Goal: Task Accomplishment & Management: Manage account settings

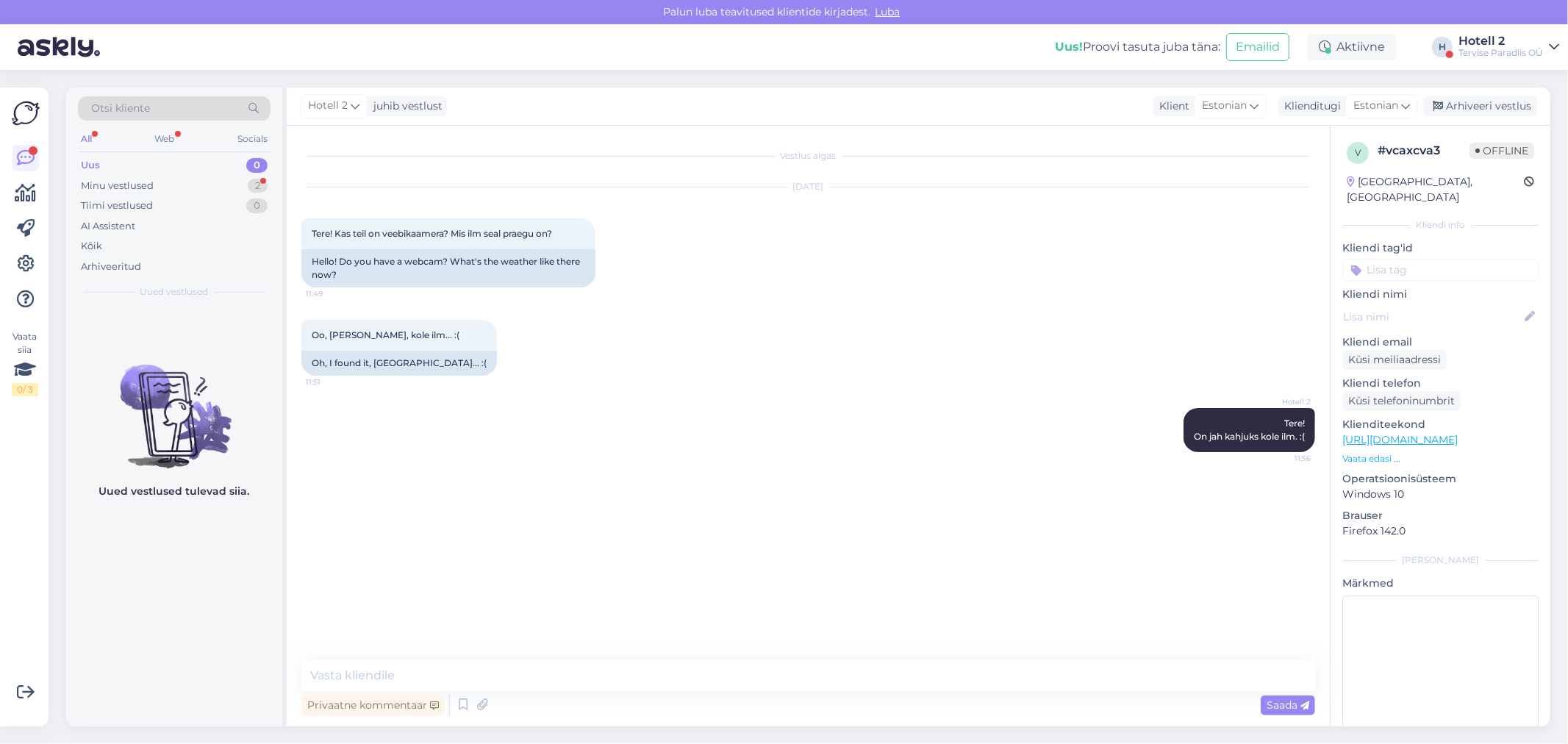
click at [1484, 103] on div "Arhiveeri vestlus" at bounding box center [1480, 106] width 113 height 20
click at [652, 503] on div "Vestlus algas [DATE] Tere! Kas teil on veebikaamera? Mis ilm seal praegu on? 11…" at bounding box center [815, 391] width 1028 height 501
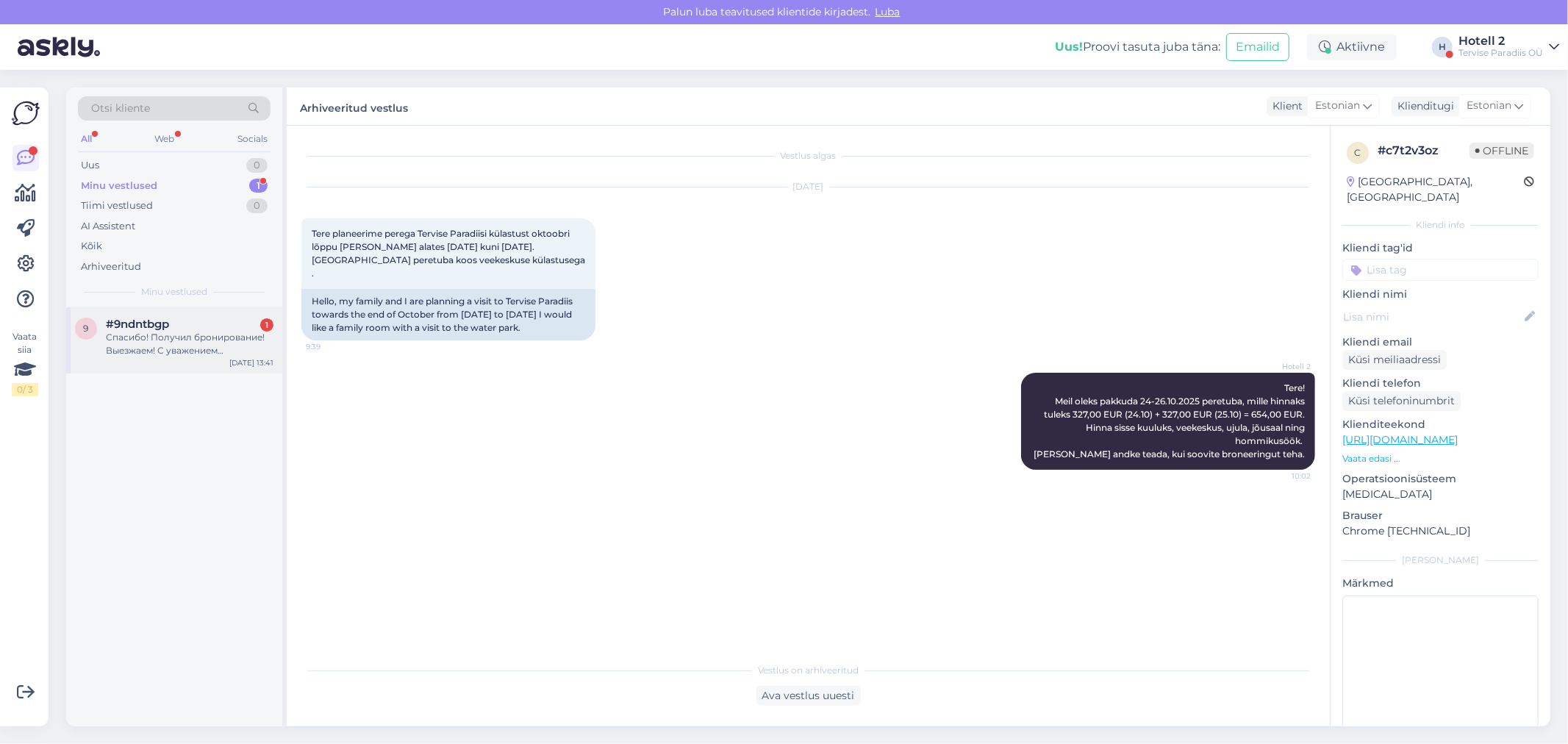
drag, startPoint x: 173, startPoint y: 336, endPoint x: 195, endPoint y: 325, distance: 24.6
click at [173, 337] on div "Спасибо! Получил бронирование! Выезжаем! С уважением [PERSON_NAME]" at bounding box center [189, 343] width 167 height 26
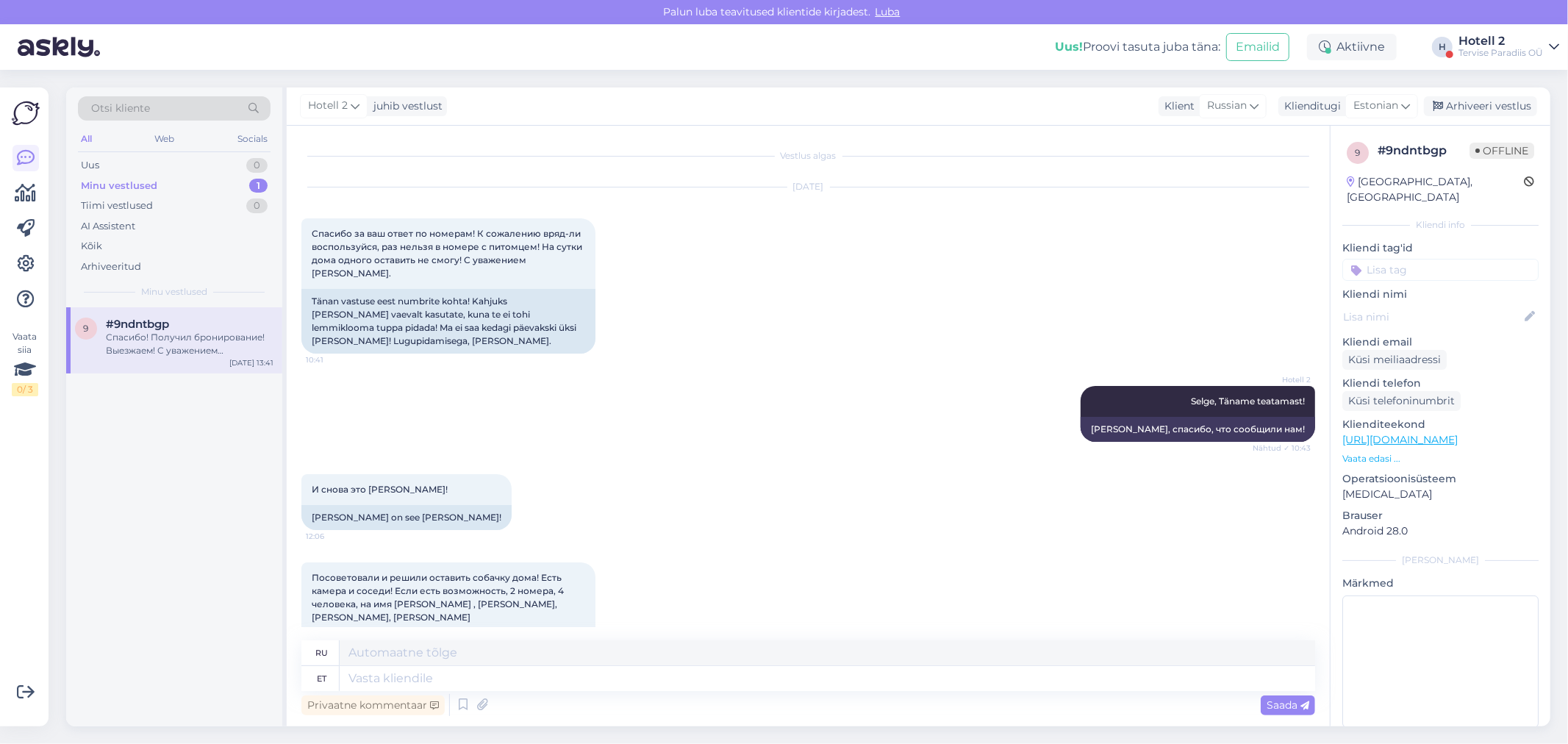
scroll to position [1179, 0]
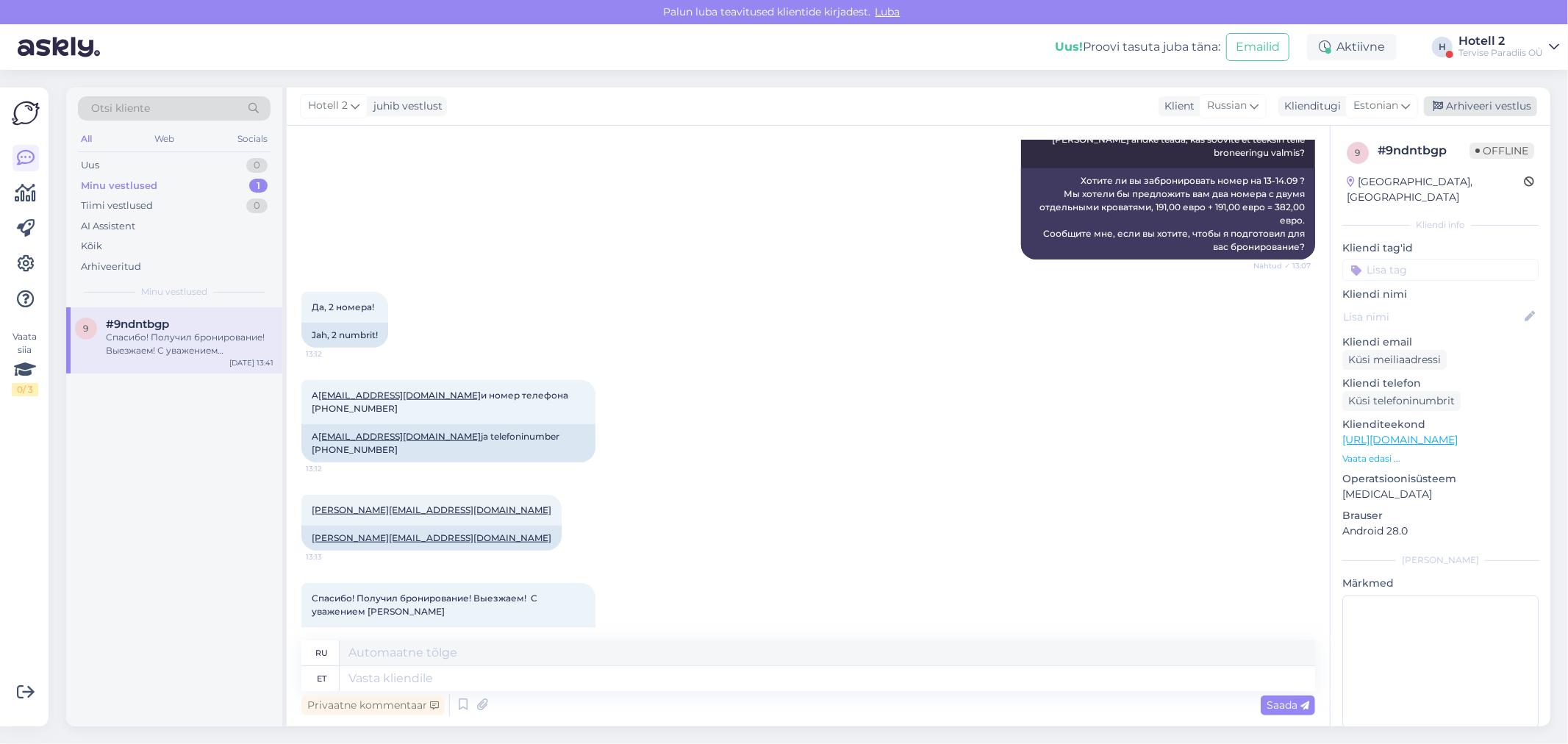
click at [1476, 109] on div "Arhiveeri vestlus" at bounding box center [1480, 106] width 113 height 20
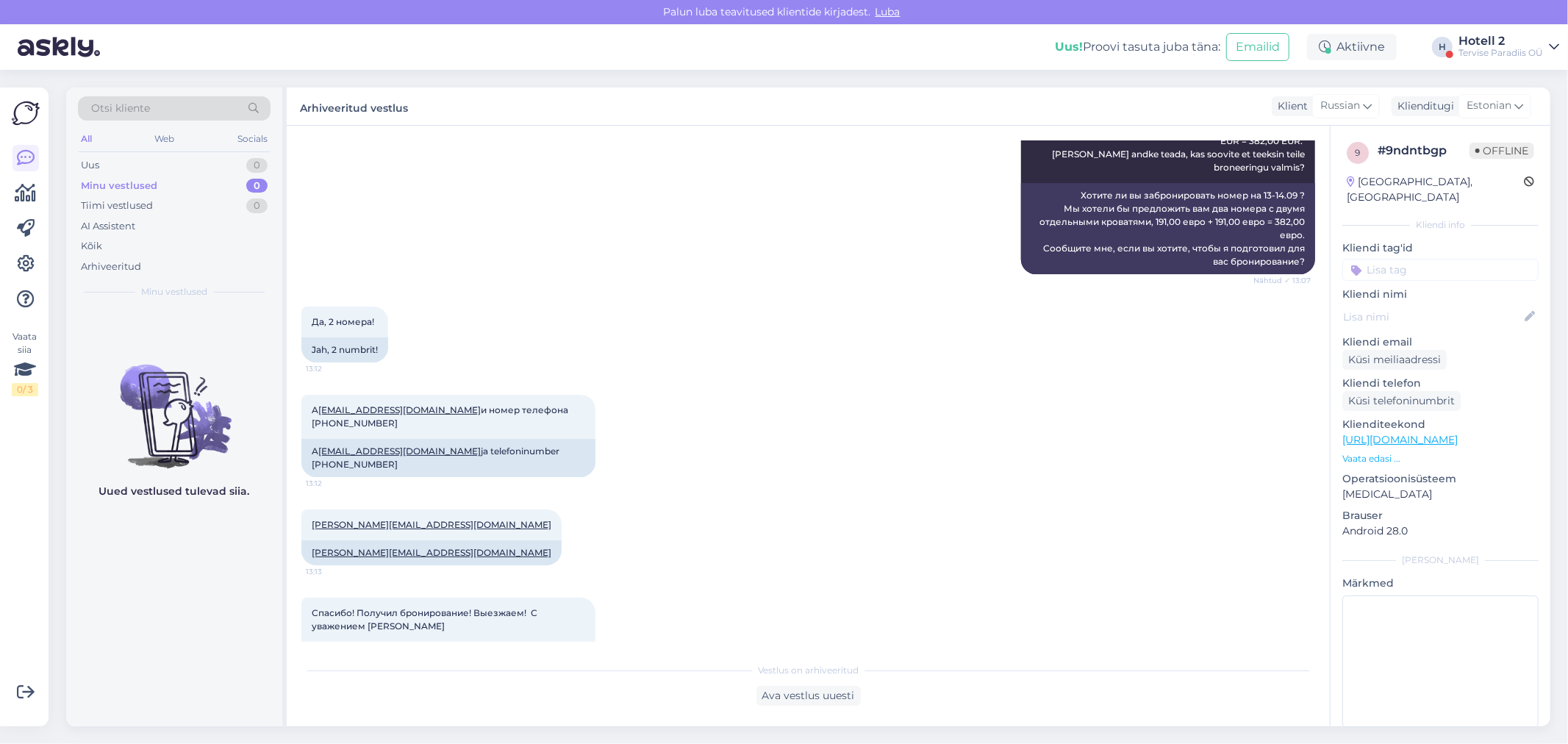
click at [774, 501] on div "[PERSON_NAME][EMAIL_ADDRESS][DOMAIN_NAME] 13:13 [PERSON_NAME][EMAIL_ADDRESS][DO…" at bounding box center [808, 537] width 1014 height 88
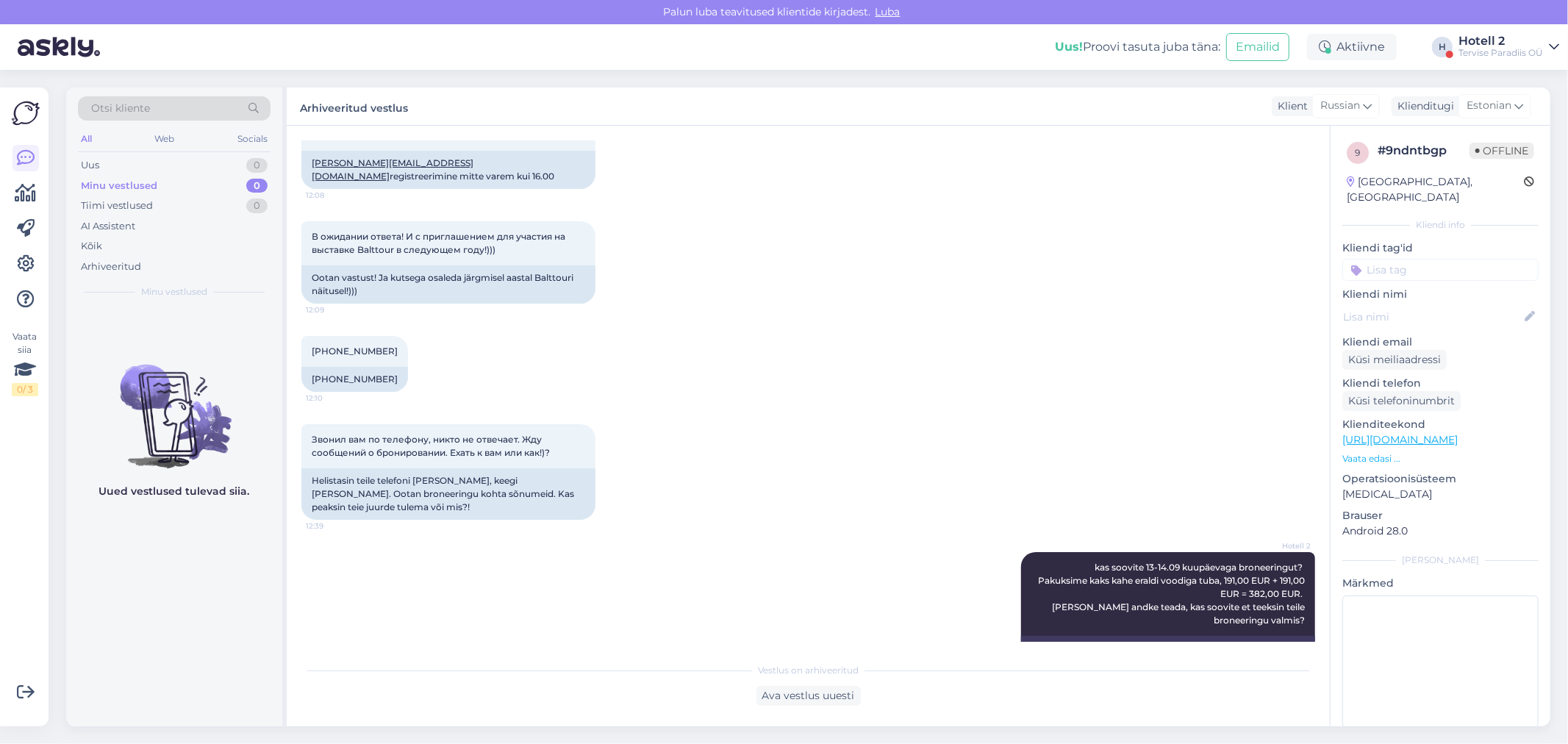
scroll to position [593, 0]
